Goal: Information Seeking & Learning: Learn about a topic

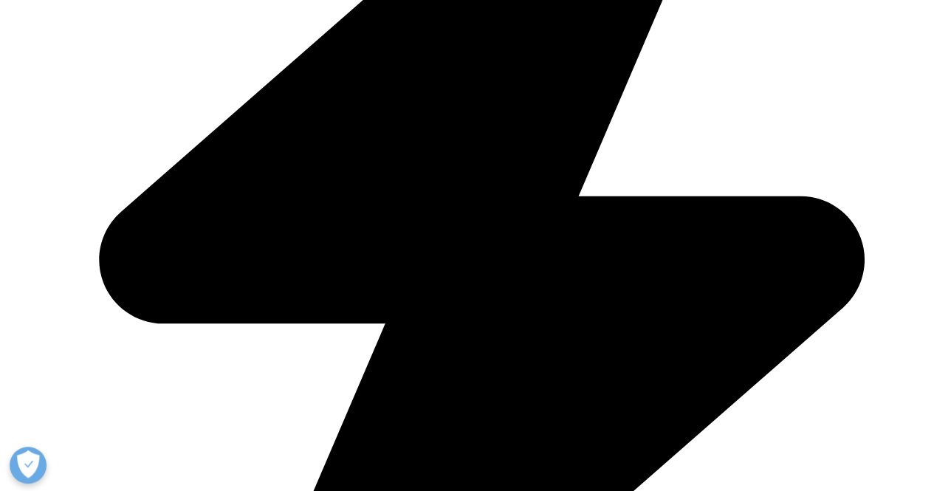
scroll to position [3397, 0]
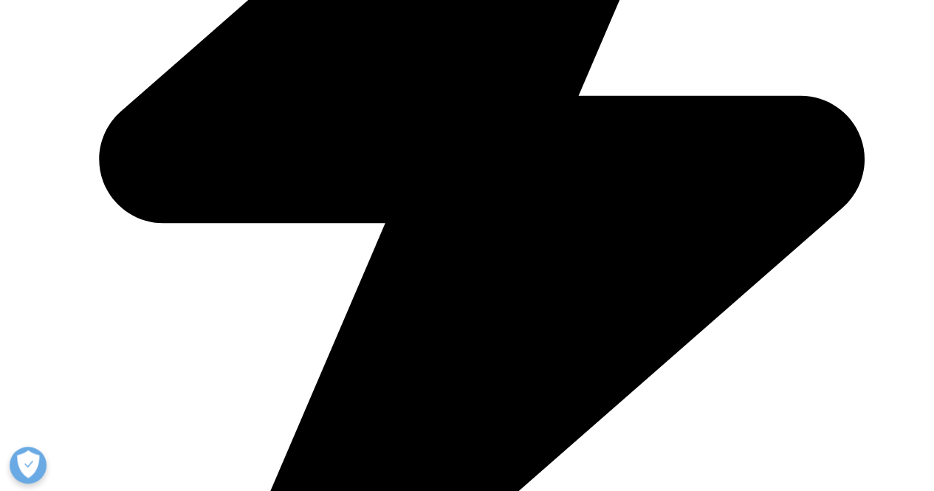
scroll to position [3397, 0]
